Goal: Navigation & Orientation: Understand site structure

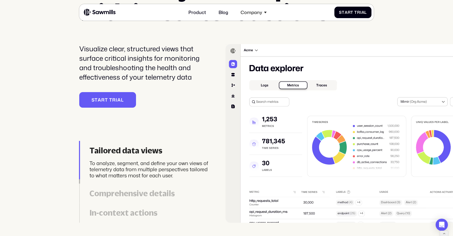
scroll to position [1254, 0]
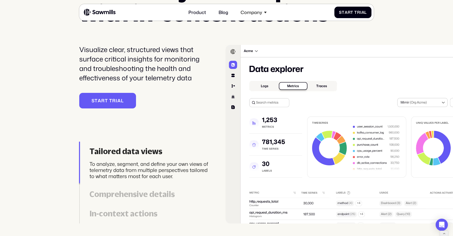
click at [155, 190] on div "Comprehensive details" at bounding box center [149, 194] width 120 height 9
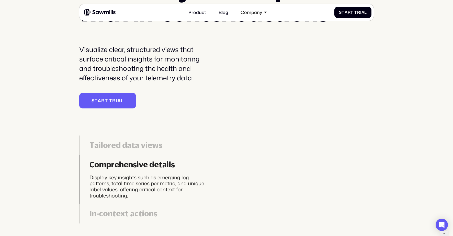
click at [147, 212] on div "In-context actions" at bounding box center [149, 213] width 120 height 9
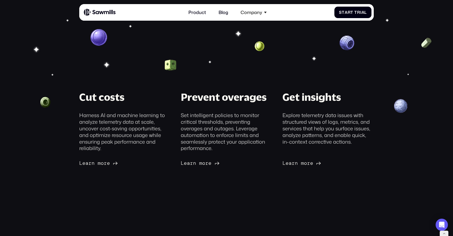
scroll to position [0, 0]
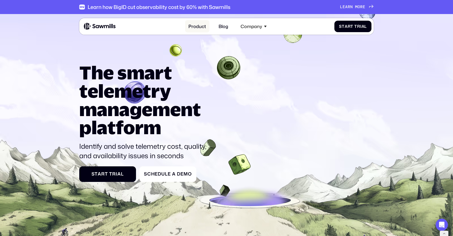
click at [202, 25] on link "Product" at bounding box center [197, 26] width 25 height 12
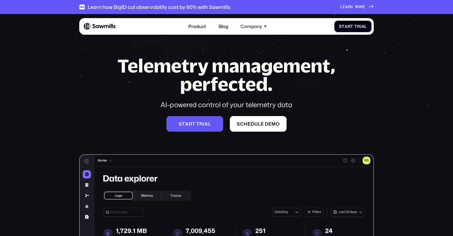
click at [258, 26] on div "Company" at bounding box center [252, 26] width 22 height 5
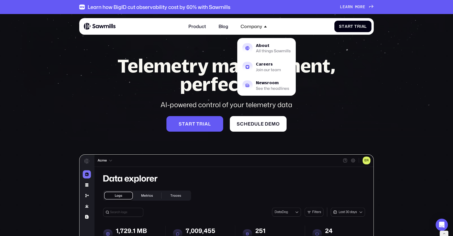
click at [347, 57] on div "Telemetry management, perfected. AI-powered control of your telemetry data S t …" at bounding box center [226, 205] width 294 height 298
